Goal: Download file/media

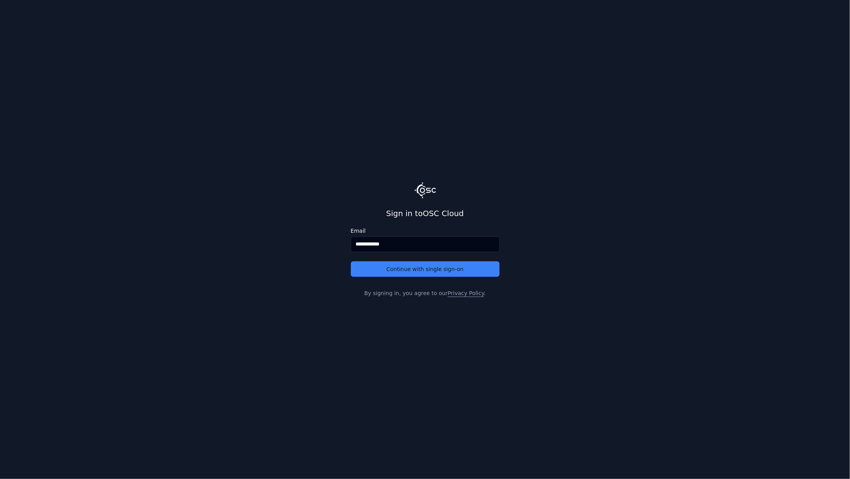
type input "**********"
click at [351, 261] on button "Continue with single sign-on" at bounding box center [425, 268] width 149 height 15
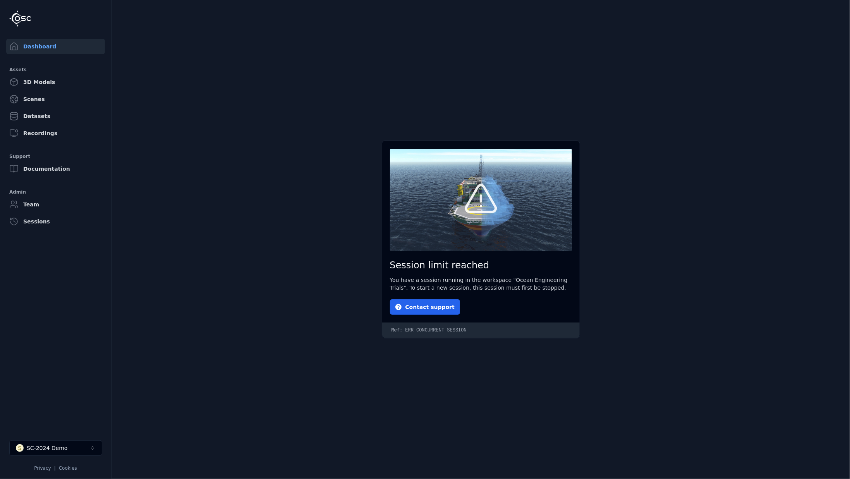
click at [65, 445] on button "S SC-2024 Demo" at bounding box center [55, 447] width 93 height 15
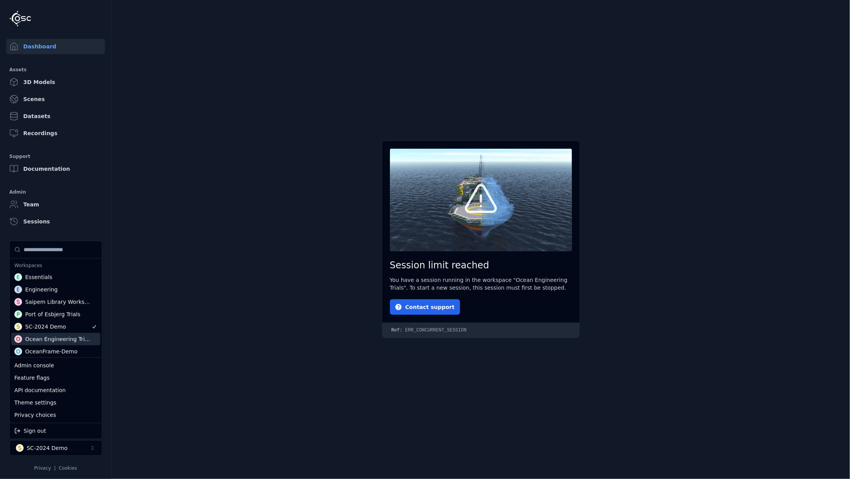
click at [65, 339] on div "Ocean Engineering Trials" at bounding box center [58, 339] width 66 height 8
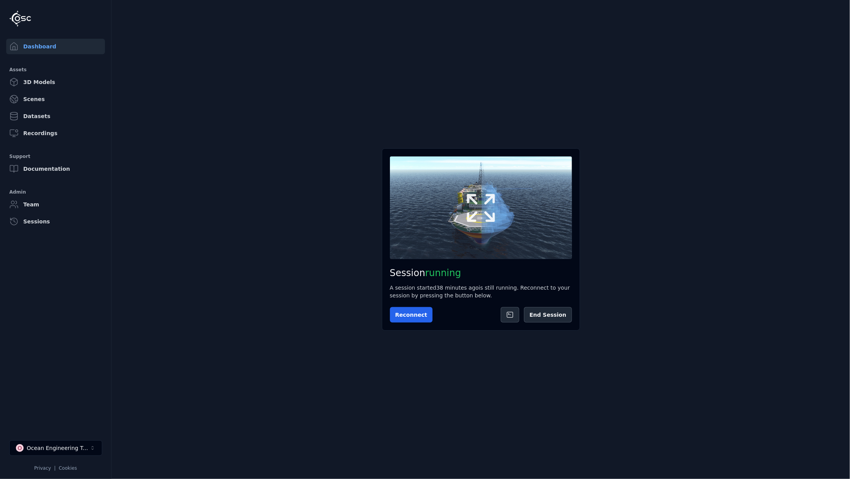
click at [485, 217] on icon at bounding box center [480, 207] width 37 height 37
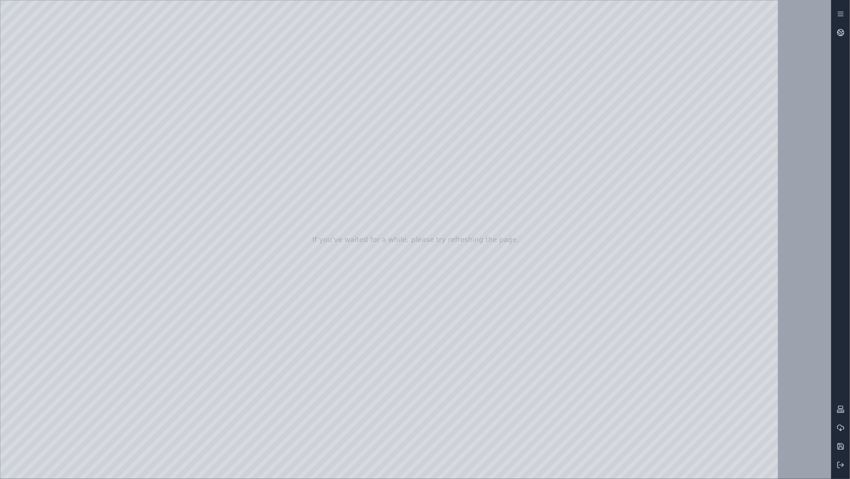
drag, startPoint x: 397, startPoint y: 265, endPoint x: 393, endPoint y: 313, distance: 47.8
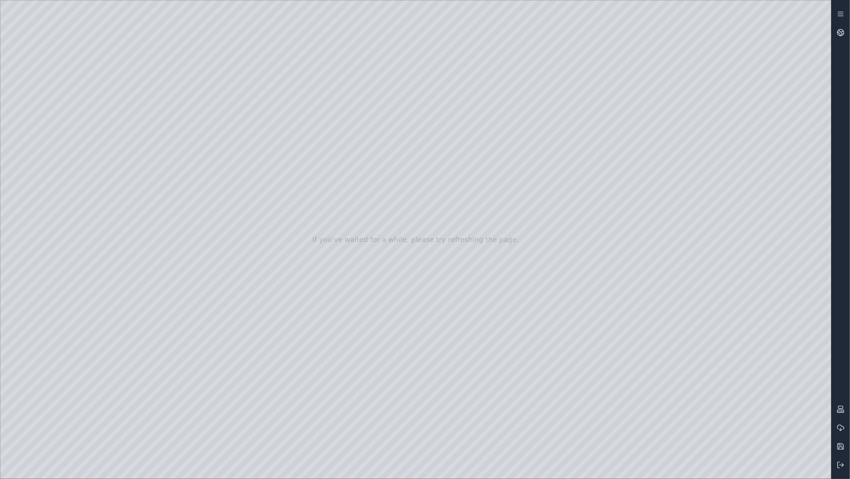
drag, startPoint x: 378, startPoint y: 271, endPoint x: 383, endPoint y: 286, distance: 16.4
drag, startPoint x: 387, startPoint y: 160, endPoint x: 408, endPoint y: 159, distance: 21.7
drag, startPoint x: 408, startPoint y: 158, endPoint x: 407, endPoint y: 167, distance: 8.3
click at [406, 167] on div at bounding box center [415, 239] width 831 height 479
click at [363, 255] on div at bounding box center [415, 239] width 831 height 479
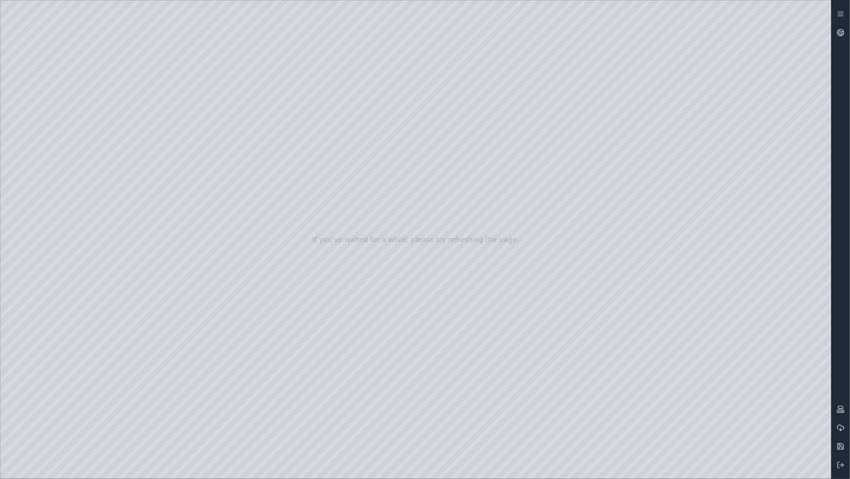
click at [351, 251] on div at bounding box center [415, 239] width 831 height 479
click at [363, 253] on div at bounding box center [415, 239] width 831 height 479
click at [523, 470] on div at bounding box center [415, 239] width 831 height 479
drag, startPoint x: 388, startPoint y: 275, endPoint x: 437, endPoint y: 276, distance: 49.2
click at [437, 276] on div at bounding box center [415, 239] width 831 height 479
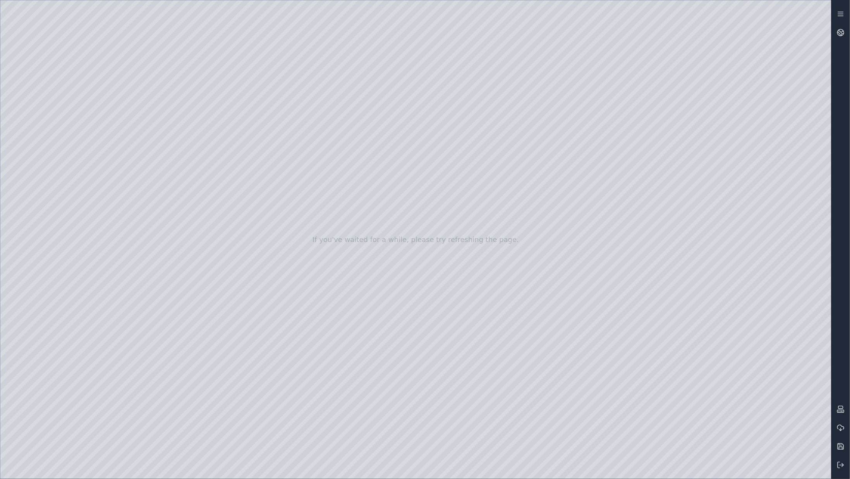
click at [408, 251] on div at bounding box center [415, 239] width 831 height 479
click at [414, 238] on div at bounding box center [415, 239] width 831 height 479
click at [497, 163] on div at bounding box center [415, 239] width 831 height 479
click at [840, 461] on button at bounding box center [841, 465] width 19 height 19
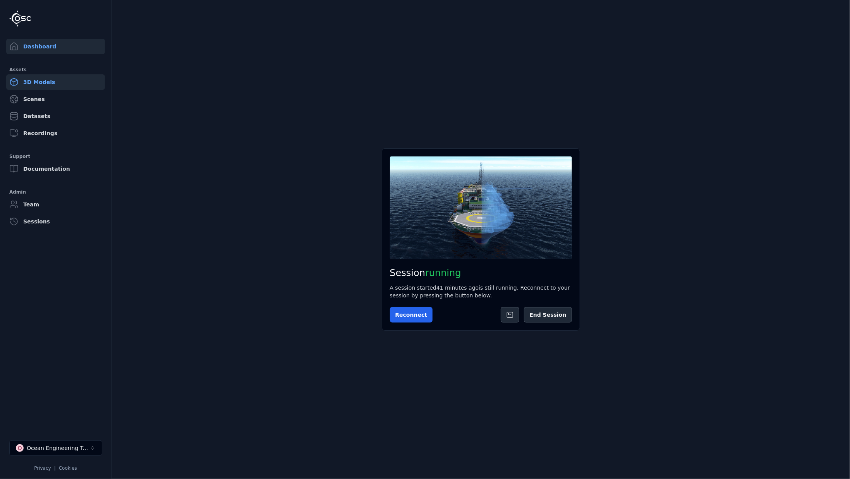
click at [29, 83] on link "3D Models" at bounding box center [55, 81] width 99 height 15
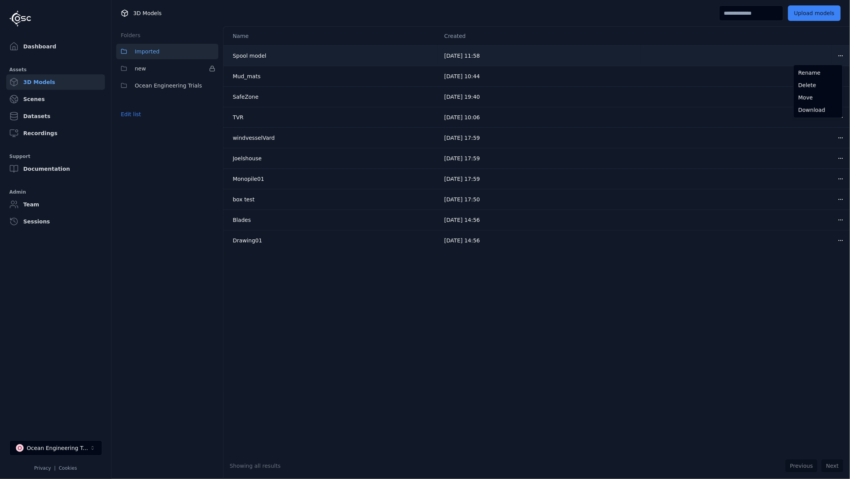
click at [835, 51] on html "Dashboard Assets 3D Models Scenes Datasets Recordings Support Documentation Adm…" at bounding box center [425, 239] width 850 height 479
click at [813, 110] on div "Download" at bounding box center [819, 110] width 46 height 12
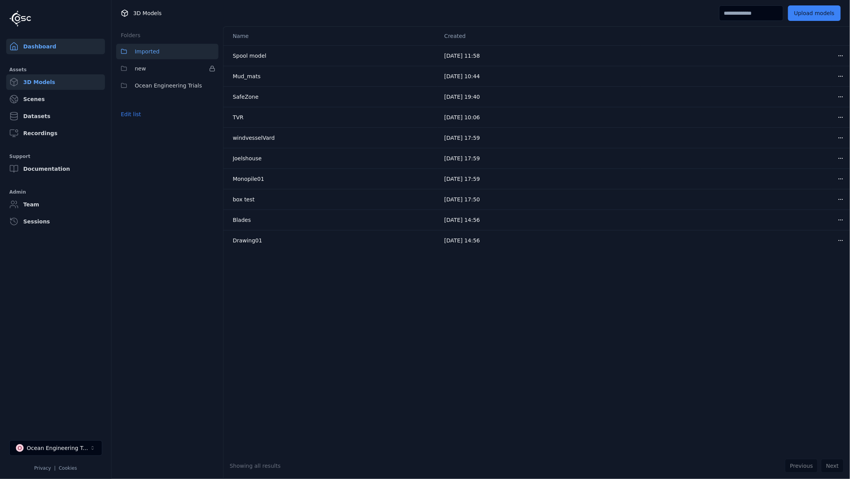
click at [41, 46] on link "Dashboard" at bounding box center [55, 46] width 99 height 15
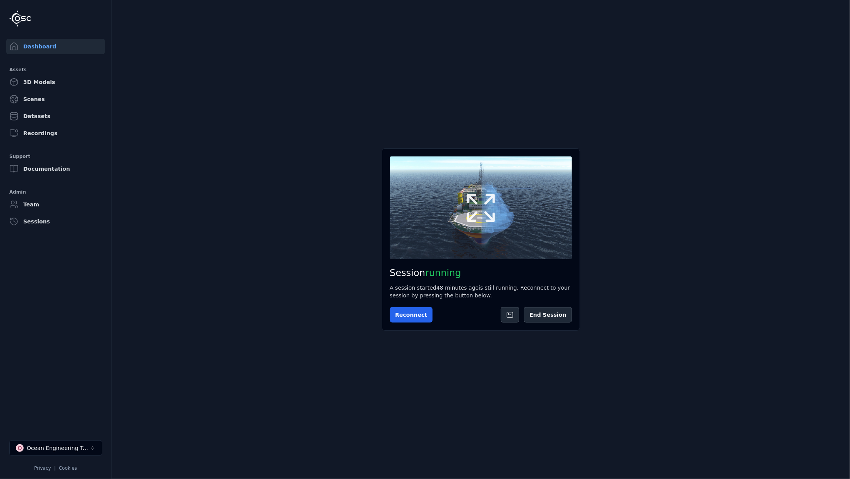
click at [484, 196] on icon at bounding box center [480, 207] width 37 height 37
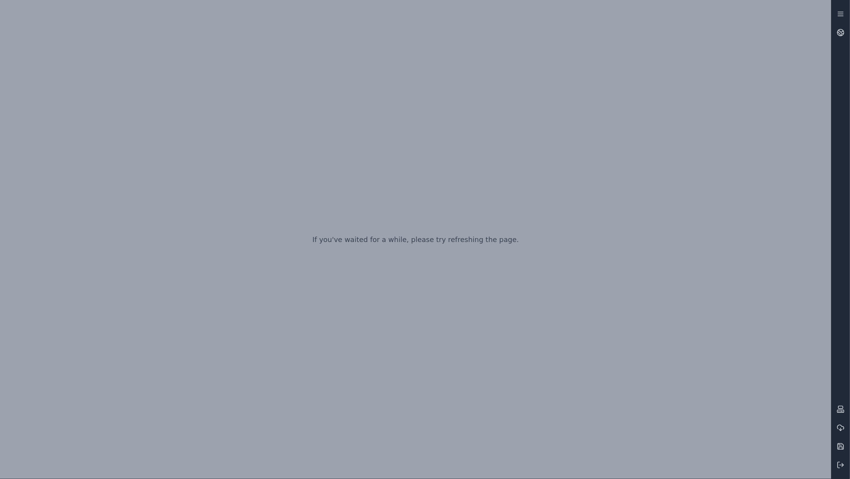
drag, startPoint x: 0, startPoint y: 0, endPoint x: 391, endPoint y: 147, distance: 417.8
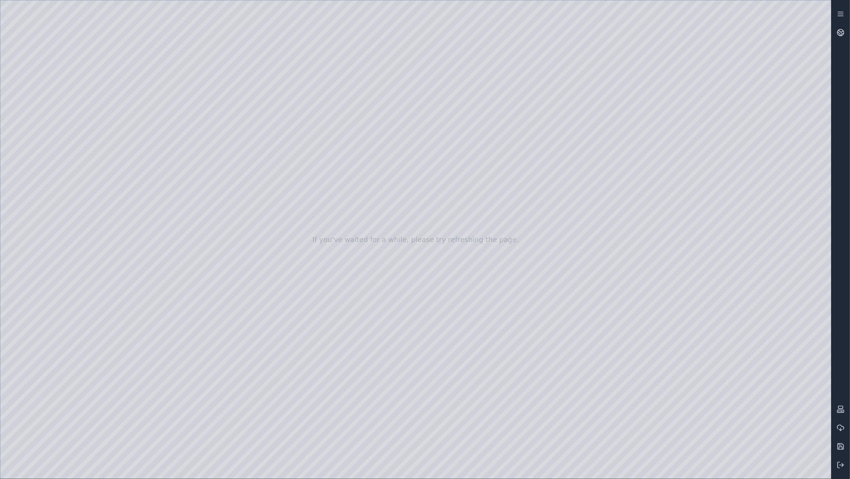
click at [388, 114] on div at bounding box center [415, 239] width 831 height 479
click at [576, 466] on div at bounding box center [415, 239] width 831 height 479
click at [546, 466] on div at bounding box center [415, 239] width 831 height 479
drag, startPoint x: 498, startPoint y: 190, endPoint x: 480, endPoint y: 141, distance: 52.2
drag, startPoint x: 564, startPoint y: 382, endPoint x: 564, endPoint y: 408, distance: 25.6
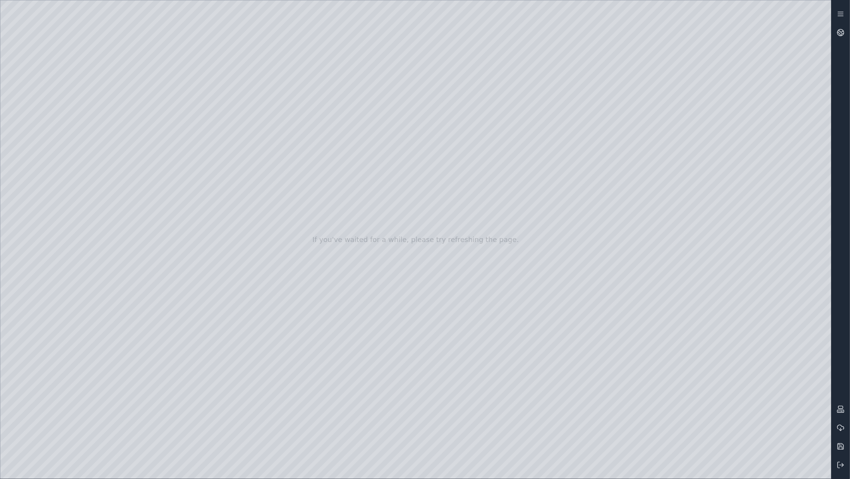
click at [159, 135] on div at bounding box center [415, 239] width 831 height 479
click at [802, 261] on div at bounding box center [415, 239] width 831 height 479
click at [801, 265] on div at bounding box center [415, 239] width 831 height 479
drag, startPoint x: 550, startPoint y: 142, endPoint x: 418, endPoint y: 160, distance: 132.9
click at [718, 122] on div at bounding box center [415, 239] width 831 height 479
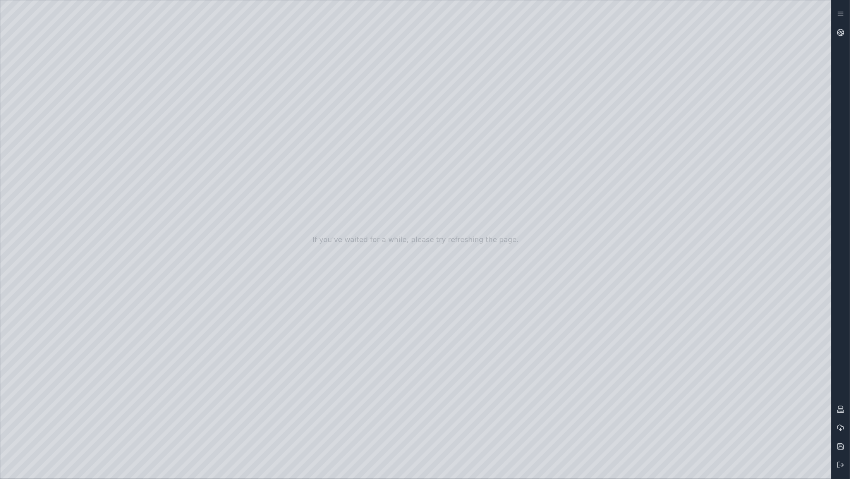
click at [488, 472] on div at bounding box center [415, 239] width 831 height 479
click at [44, 326] on div at bounding box center [415, 239] width 831 height 479
click at [64, 236] on div at bounding box center [415, 239] width 831 height 479
click at [147, 172] on div at bounding box center [415, 239] width 831 height 479
click at [147, 188] on div at bounding box center [415, 239] width 831 height 479
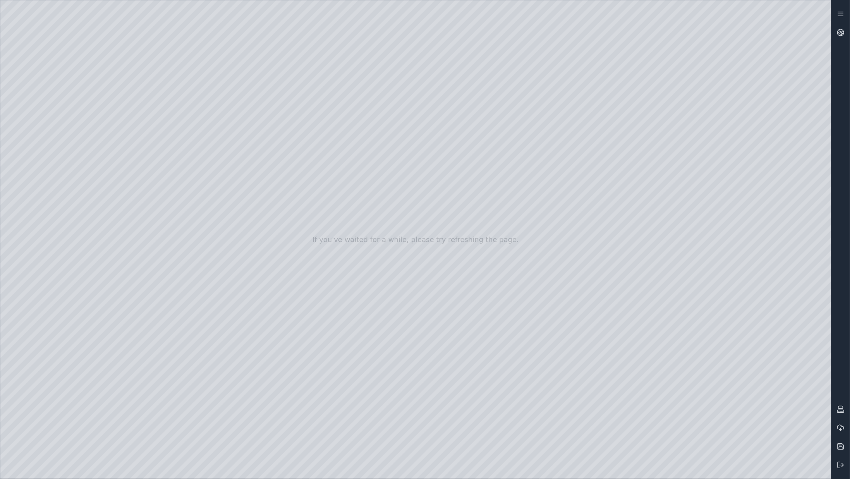
click at [724, 122] on div at bounding box center [415, 239] width 831 height 479
drag, startPoint x: 418, startPoint y: 184, endPoint x: 446, endPoint y: 226, distance: 50.3
